Goal: Navigation & Orientation: Find specific page/section

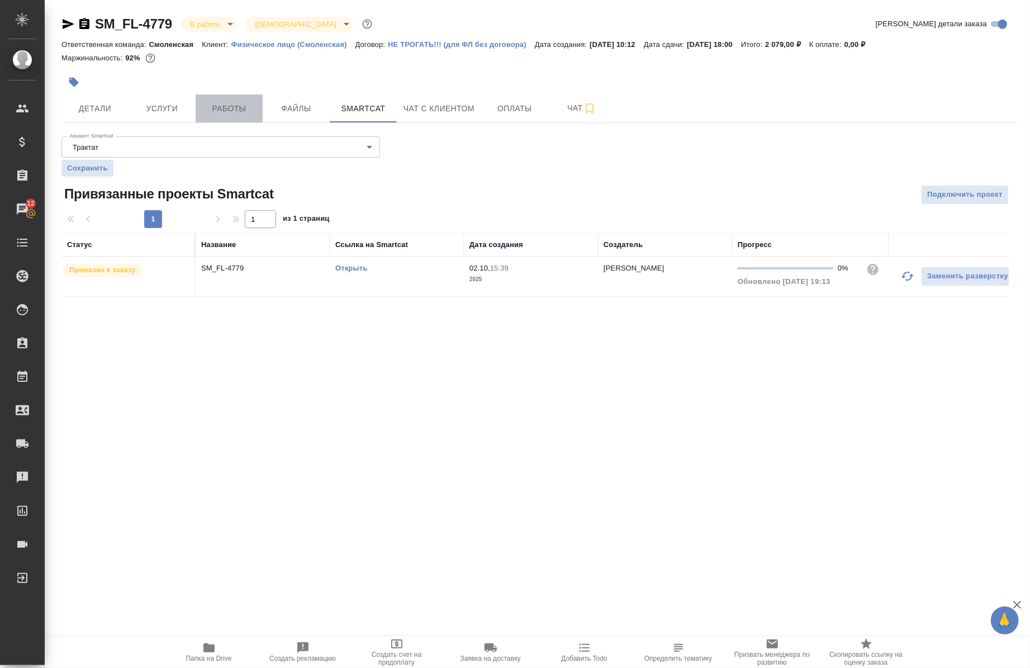
click at [219, 107] on span "Работы" at bounding box center [229, 109] width 54 height 14
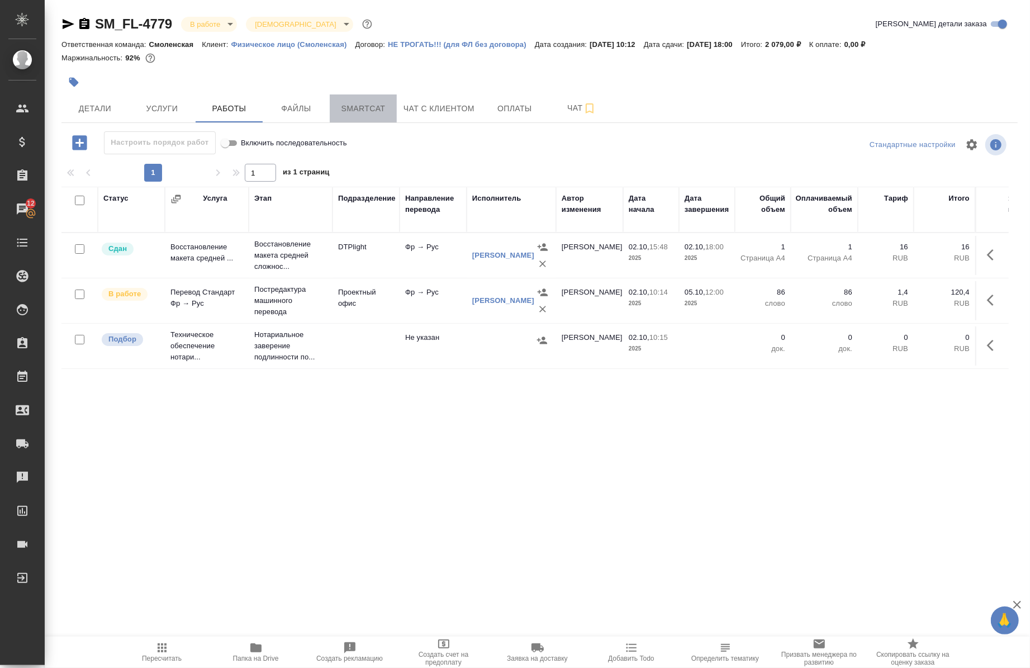
click at [357, 105] on span "Smartcat" at bounding box center [364, 109] width 54 height 14
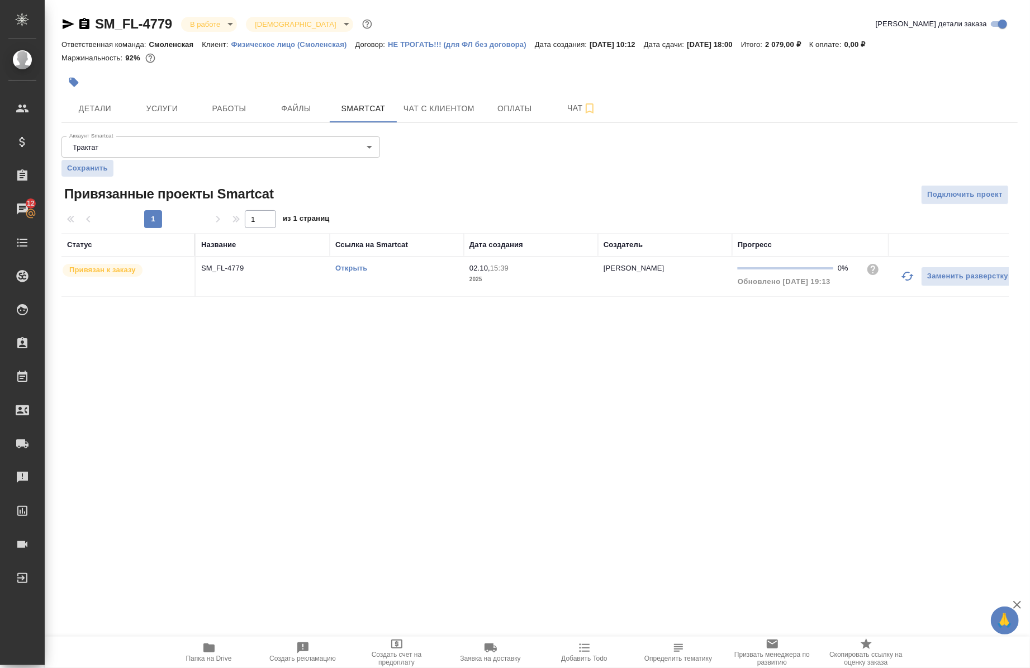
click at [913, 282] on icon "button" at bounding box center [907, 275] width 13 height 13
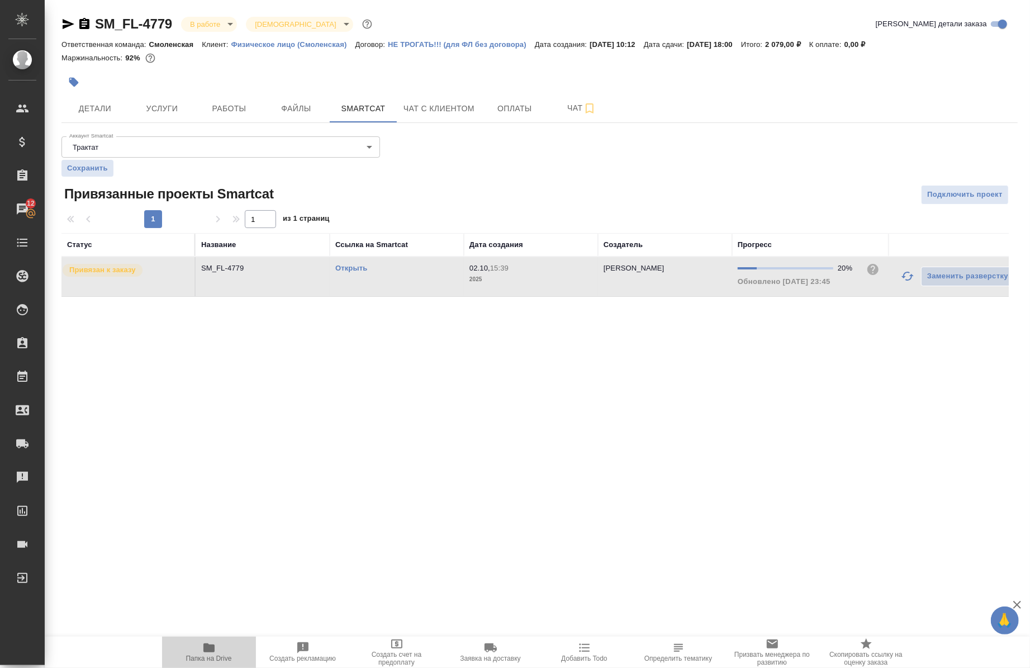
click at [224, 652] on span "Папка на Drive" at bounding box center [209, 651] width 81 height 21
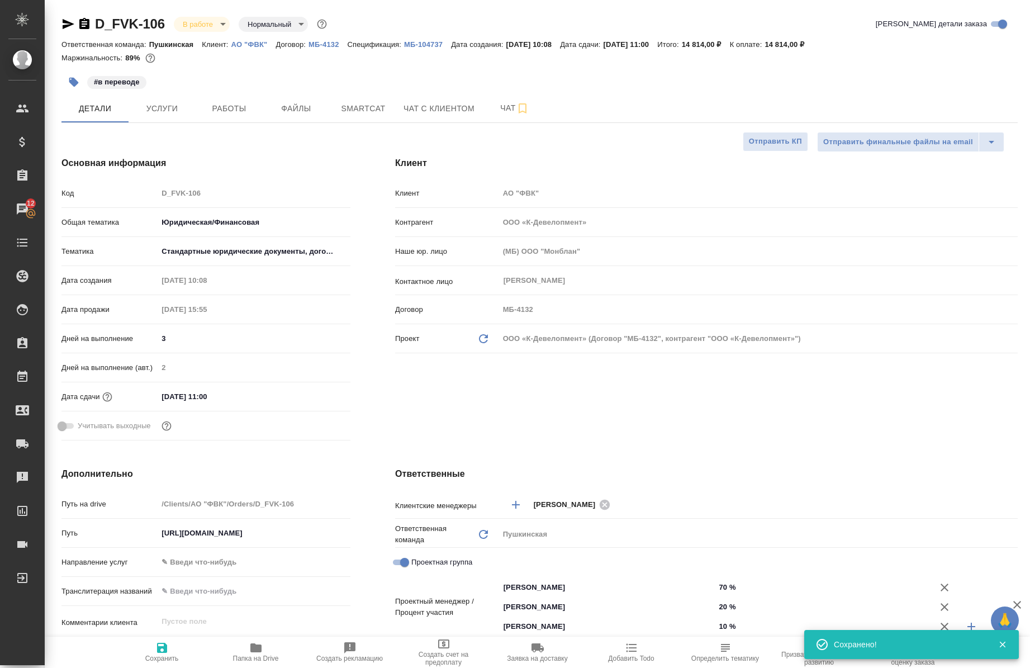
select select "RU"
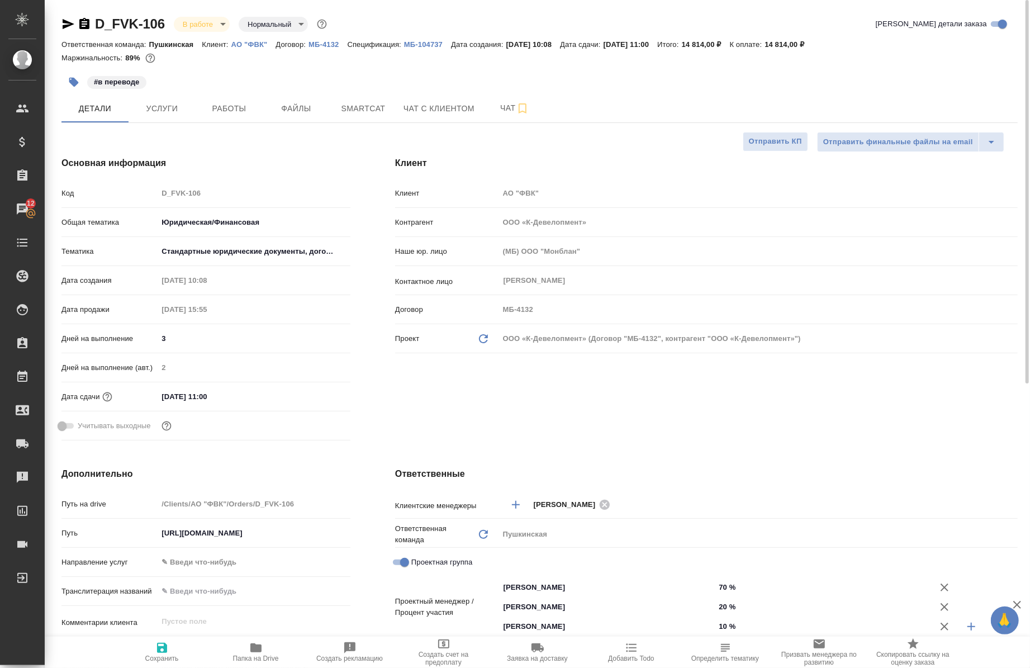
scroll to position [1, 0]
click at [152, 652] on span "Сохранить" at bounding box center [162, 651] width 81 height 21
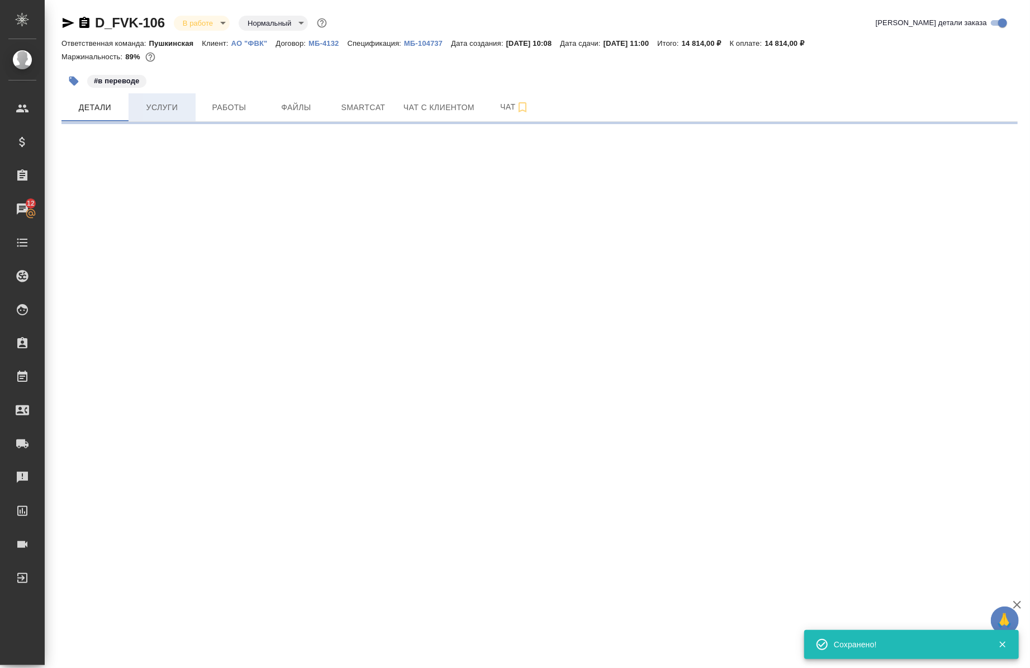
select select "RU"
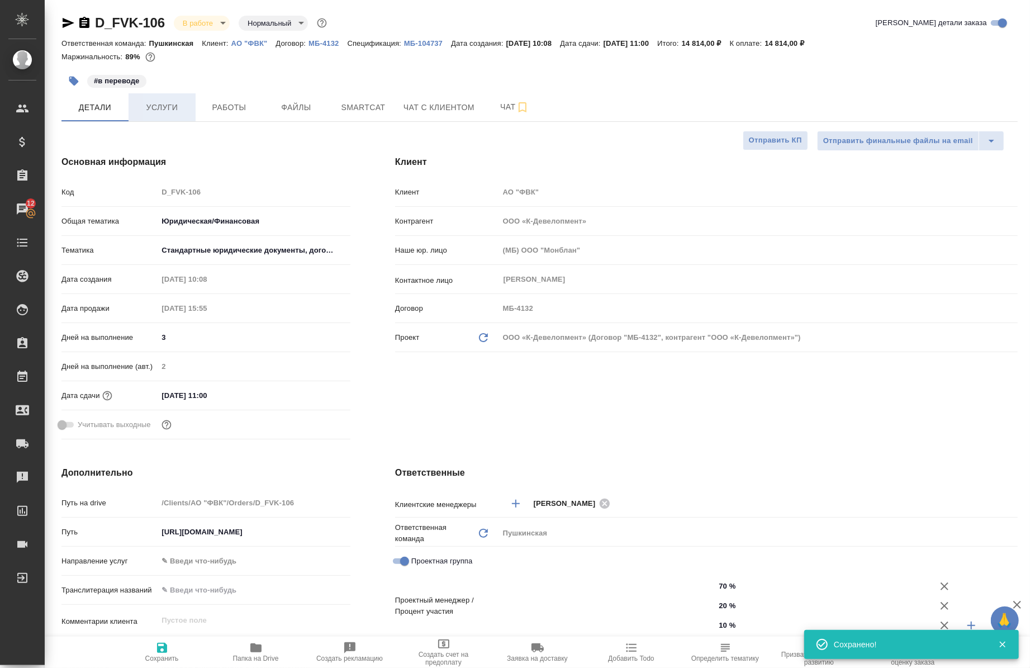
type textarea "x"
type input "[PERSON_NAME]"
type input "Давыдова [PERSON_NAME]"
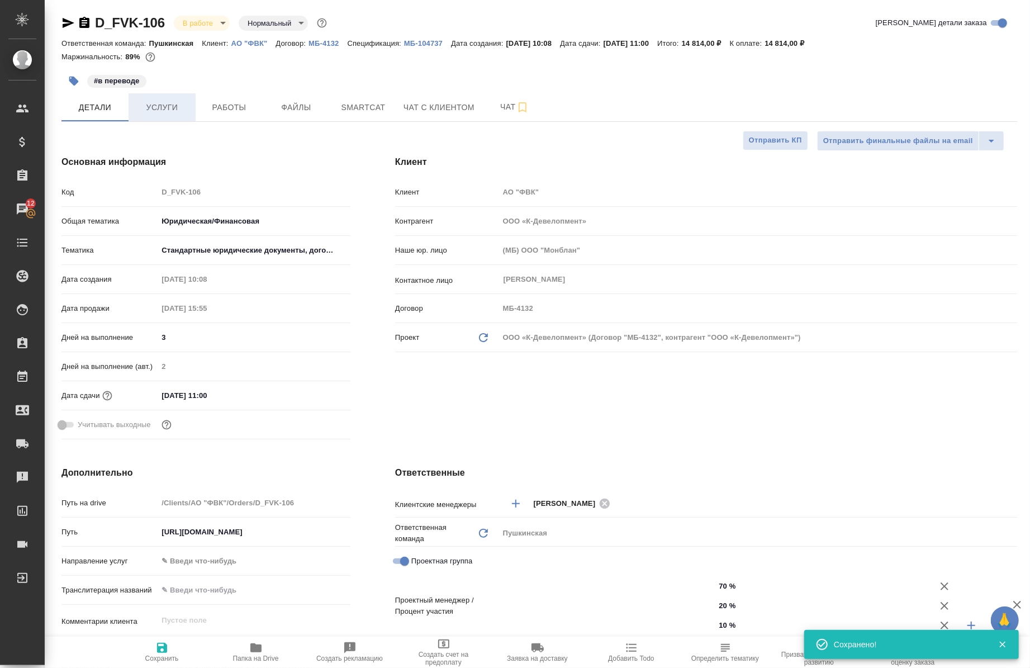
type input "[PERSON_NAME]"
click at [179, 104] on span "Услуги" at bounding box center [162, 108] width 54 height 14
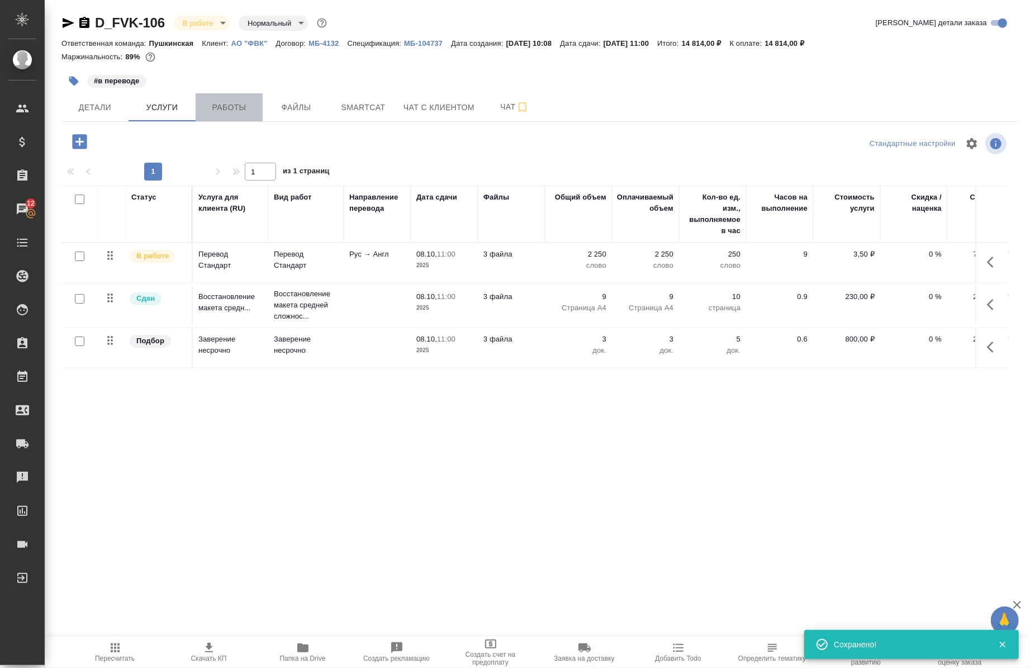
click at [221, 105] on span "Работы" at bounding box center [229, 108] width 54 height 14
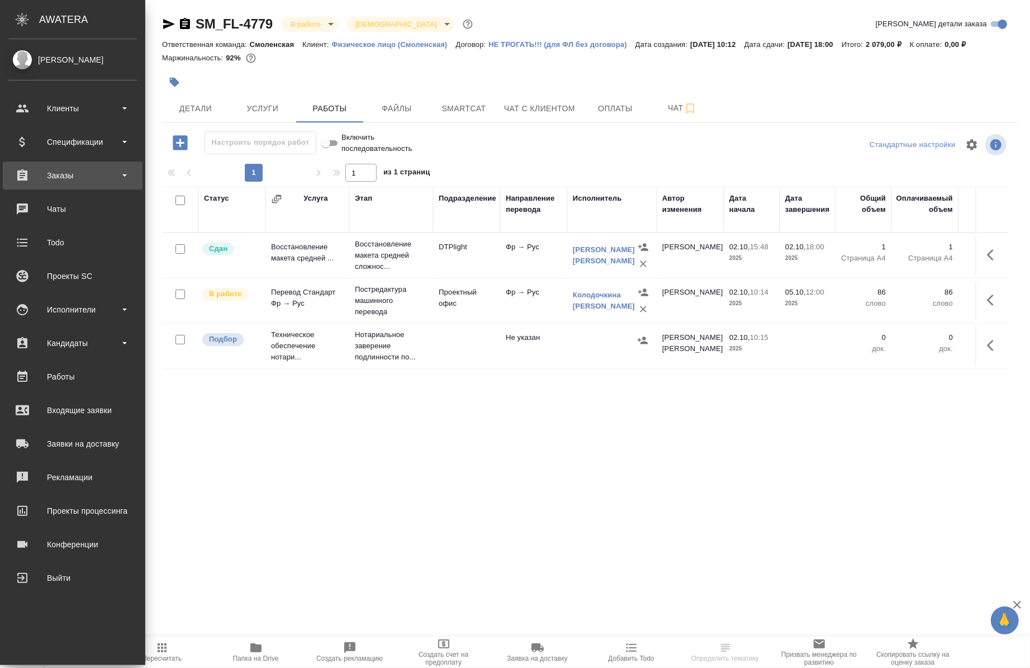
click at [40, 179] on div "Заказы" at bounding box center [72, 175] width 129 height 17
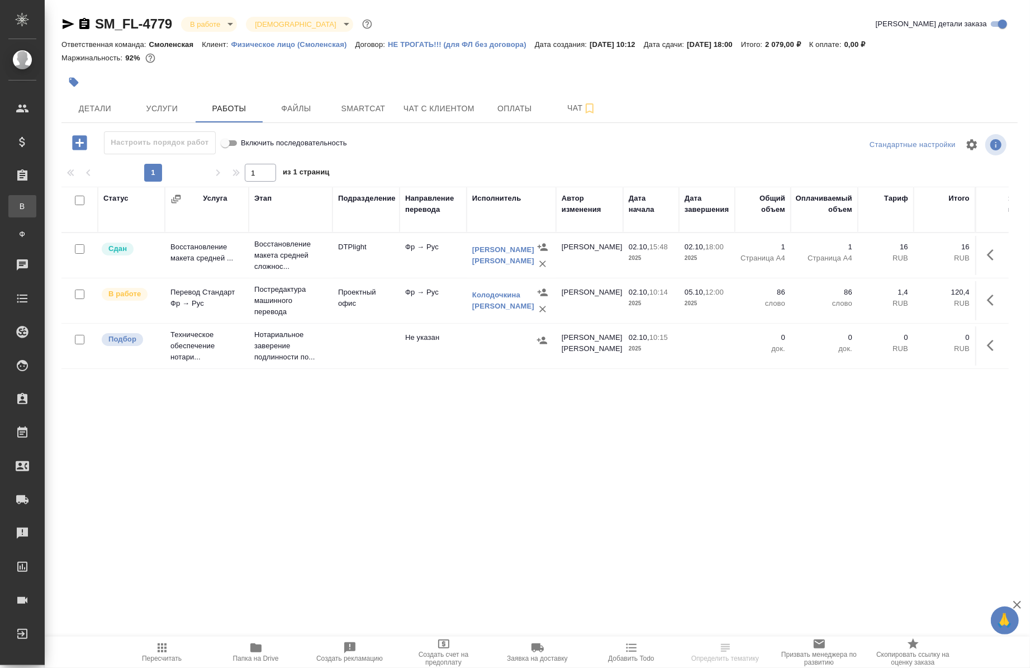
click at [17, 209] on div "Все заказы" at bounding box center [8, 206] width 17 height 11
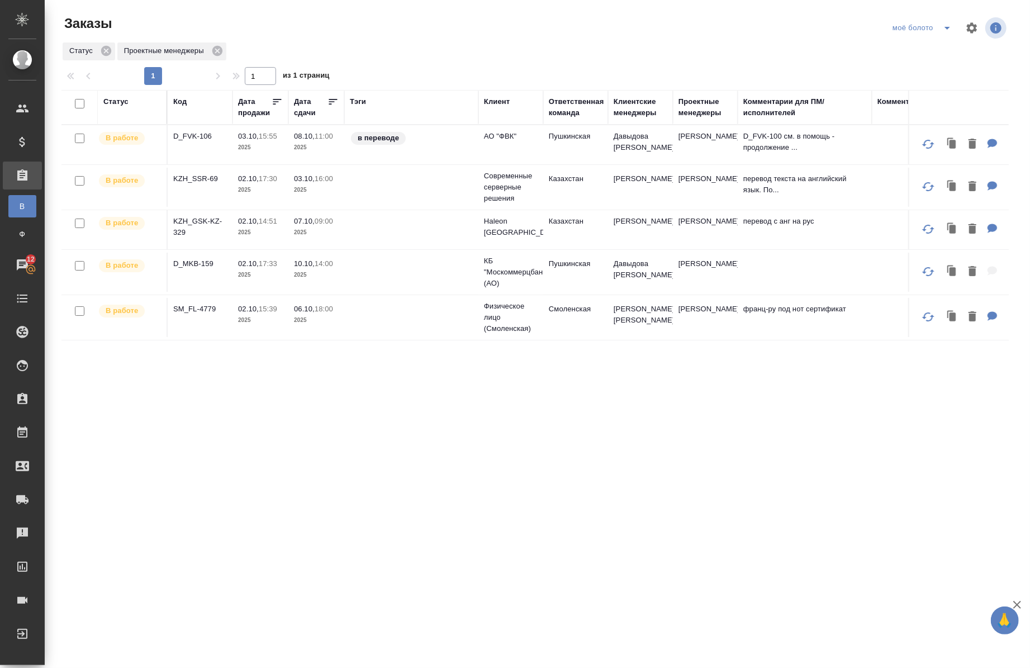
click at [952, 40] on div "моё болото" at bounding box center [949, 28] width 119 height 27
click at [951, 36] on button "split button" at bounding box center [947, 28] width 22 height 18
click at [811, 32] on div "моё болото Стандартные настройки" at bounding box center [854, 28] width 310 height 27
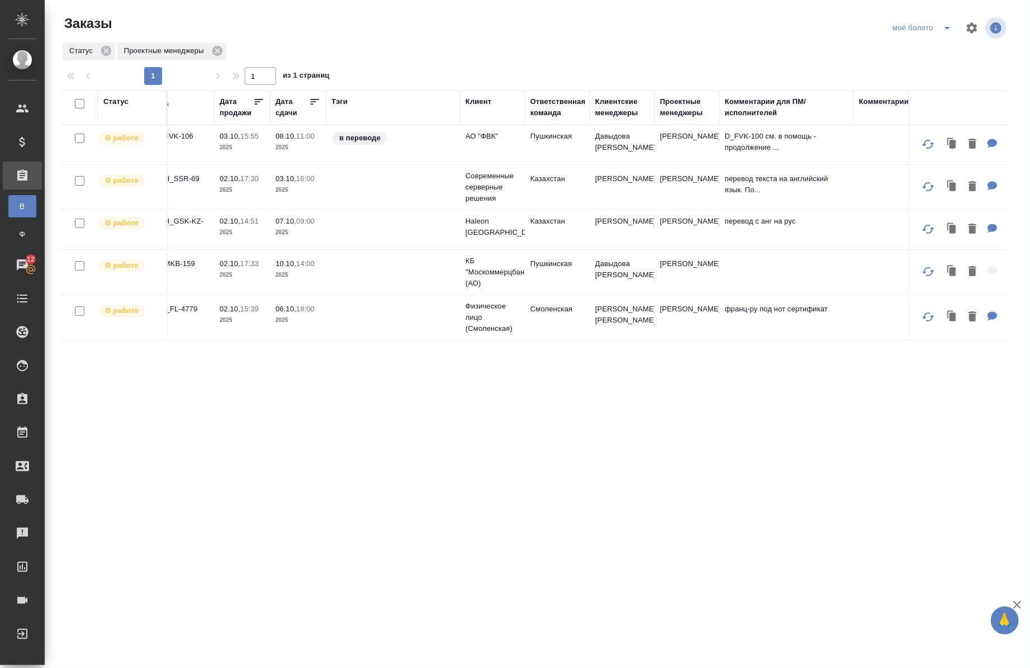
click at [685, 110] on div "Проектные менеджеры" at bounding box center [687, 107] width 54 height 22
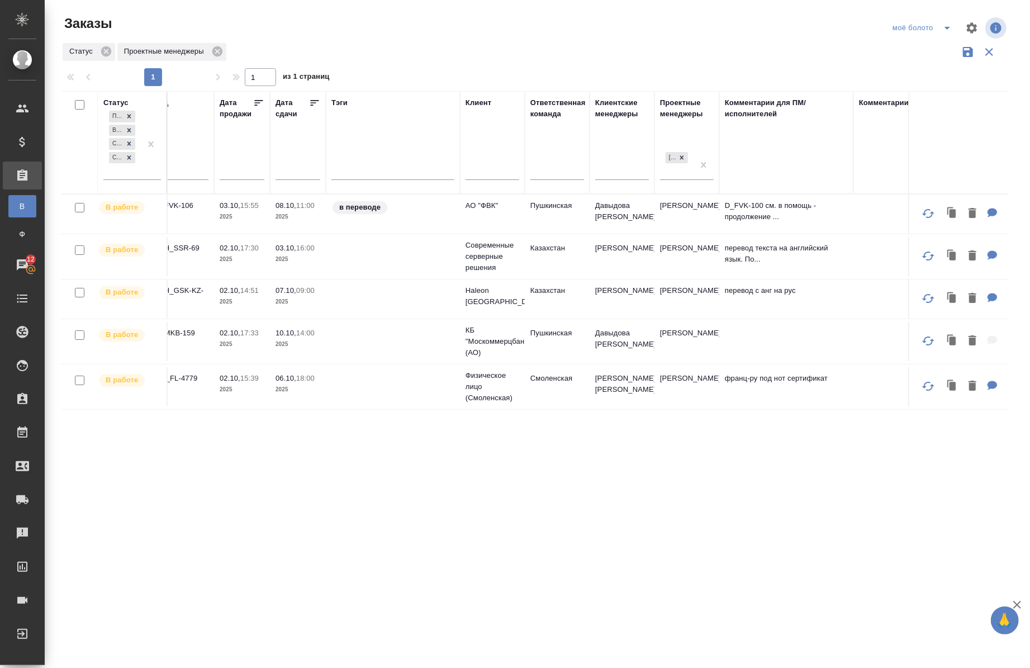
click at [254, 104] on icon at bounding box center [258, 102] width 11 height 11
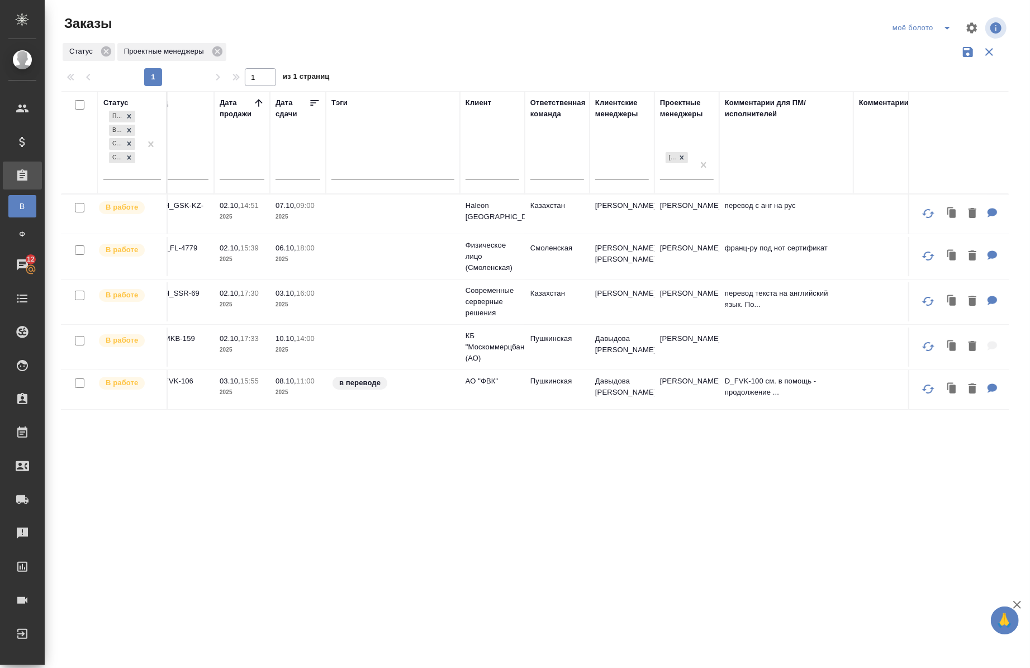
click at [254, 104] on icon at bounding box center [258, 102] width 11 height 11
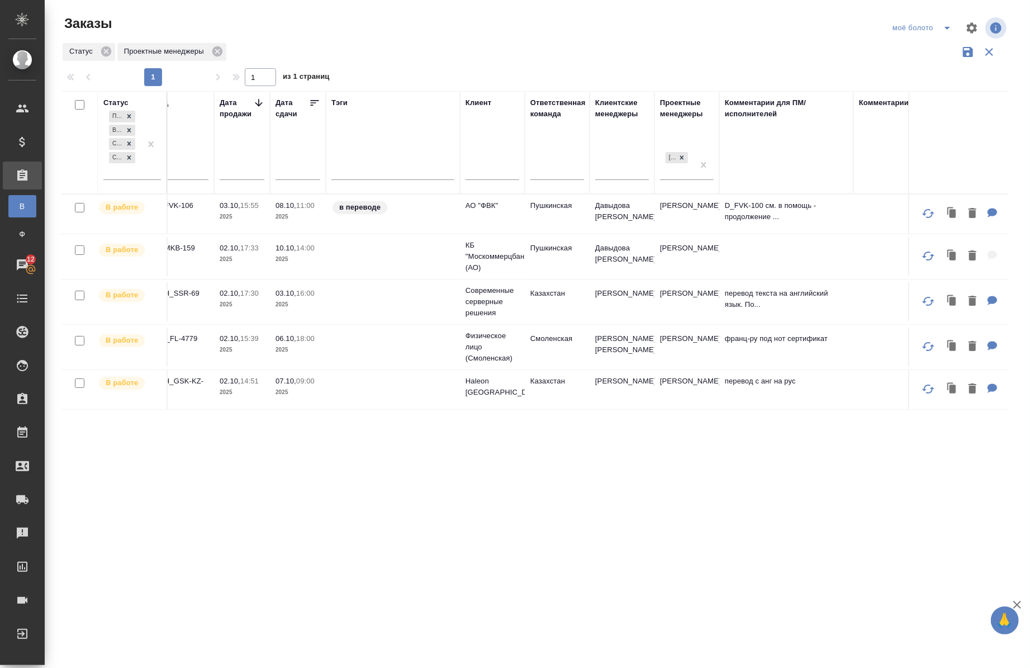
click at [567, 541] on div ".cls-1 fill:#fff; AWATERA [PERSON_NAME] Спецификации Заказы В Все заказы Ф Зака…" at bounding box center [515, 334] width 1030 height 668
click at [309, 100] on icon at bounding box center [314, 102] width 11 height 11
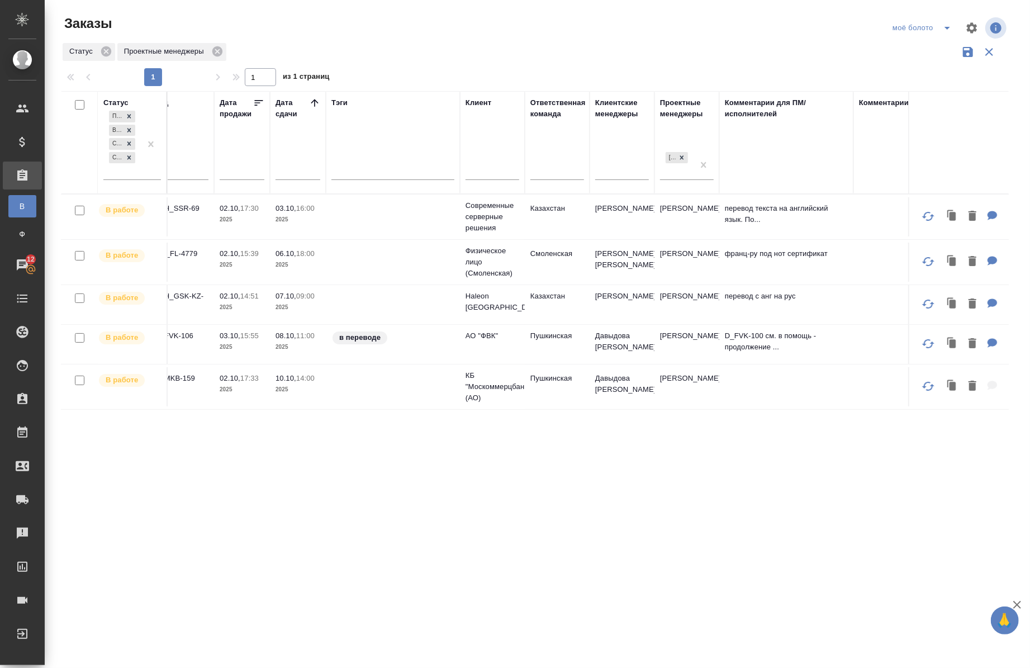
click at [309, 103] on icon at bounding box center [314, 102] width 11 height 11
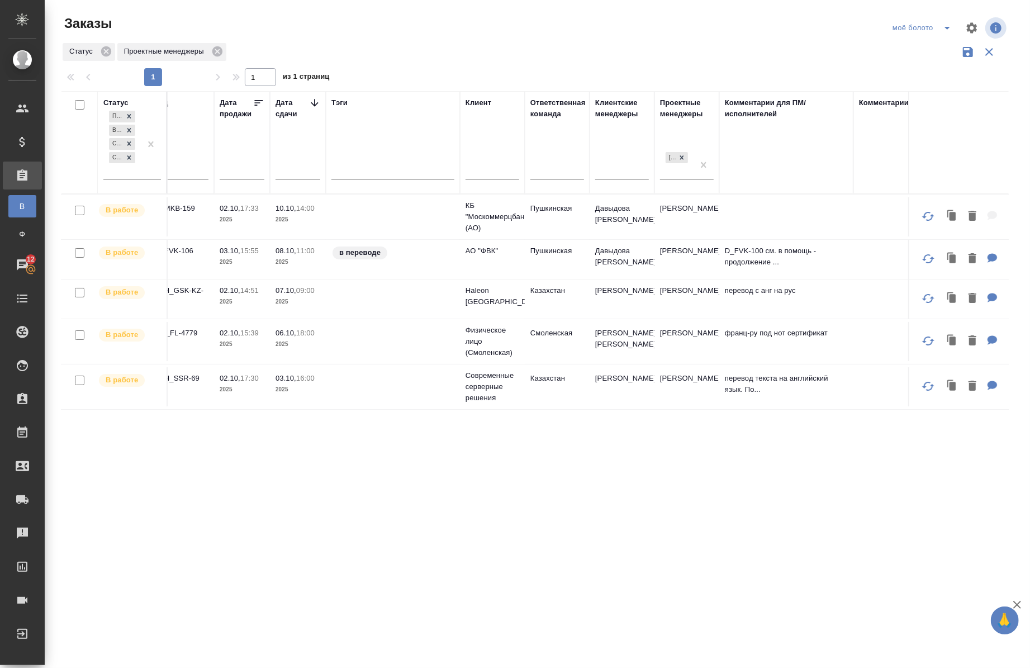
click at [309, 103] on icon at bounding box center [314, 102] width 11 height 11
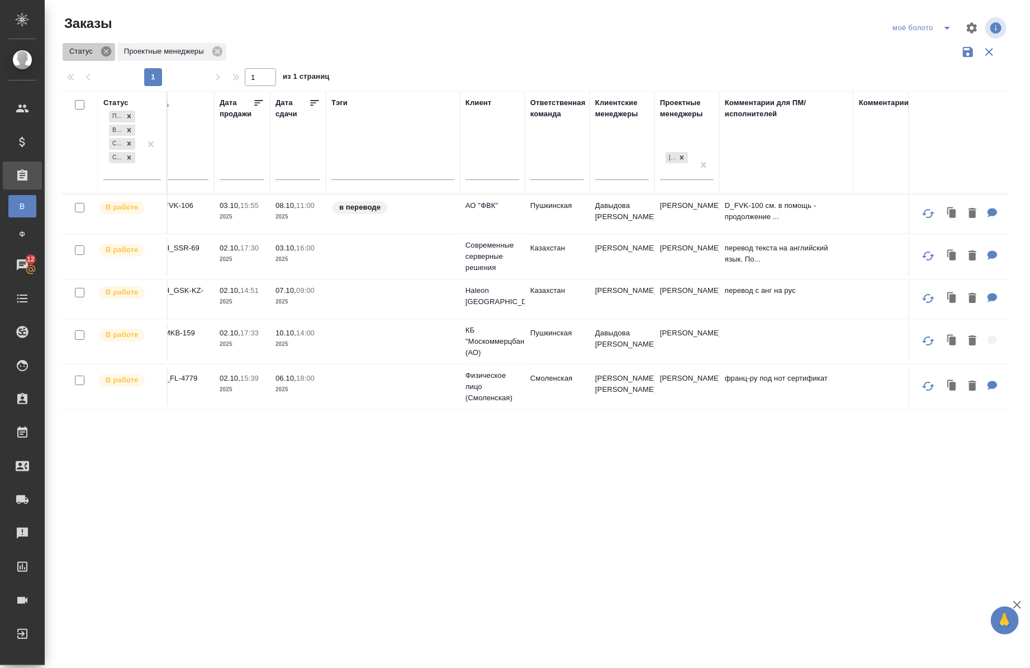
click at [107, 56] on icon at bounding box center [106, 51] width 12 height 12
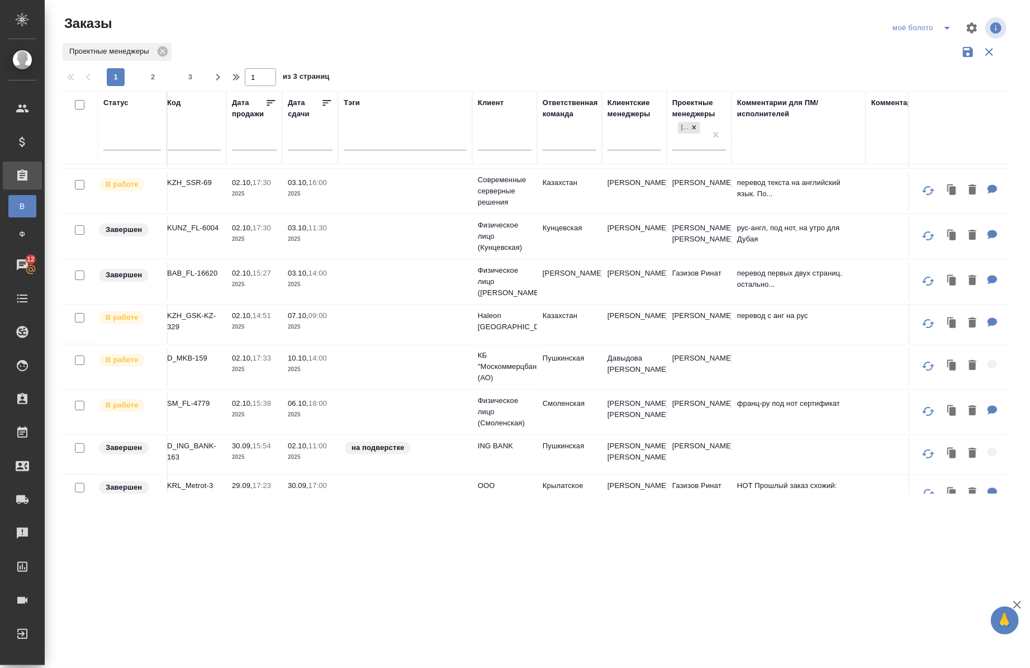
scroll to position [0, 6]
